Goal: Transaction & Acquisition: Book appointment/travel/reservation

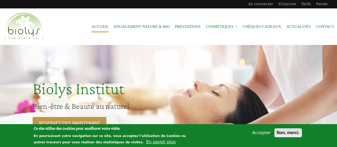
click at [287, 133] on button "Non, merci." at bounding box center [288, 132] width 28 height 9
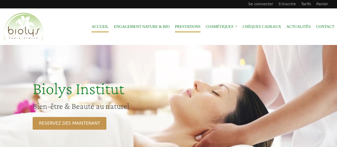
click at [193, 29] on link "Prestations" at bounding box center [188, 27] width 26 height 12
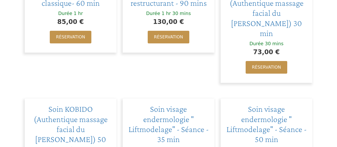
scroll to position [425, 0]
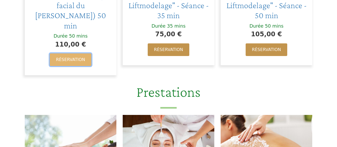
click at [73, 53] on link "Réservation" at bounding box center [71, 59] width 42 height 13
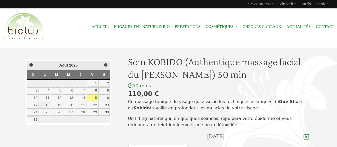
click at [48, 103] on link "18" at bounding box center [44, 105] width 11 height 7
